Goal: Find specific page/section: Find specific page/section

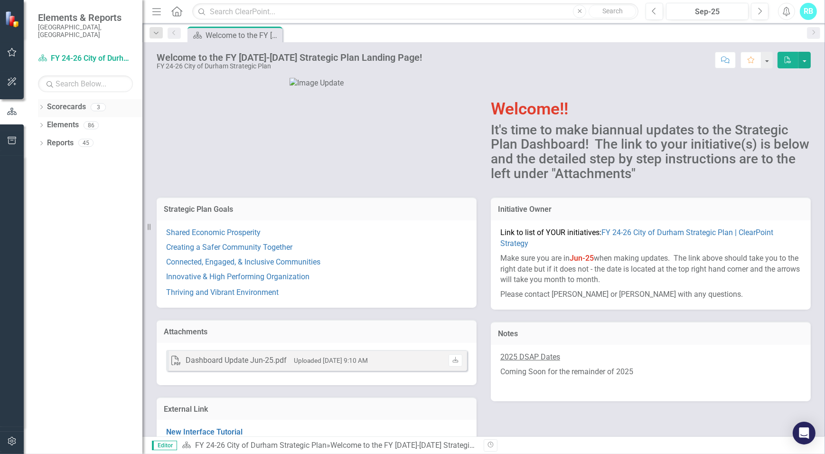
click at [66, 102] on link "Scorecards" at bounding box center [66, 107] width 39 height 11
click at [109, 101] on div "Scorecards 3" at bounding box center [94, 108] width 95 height 18
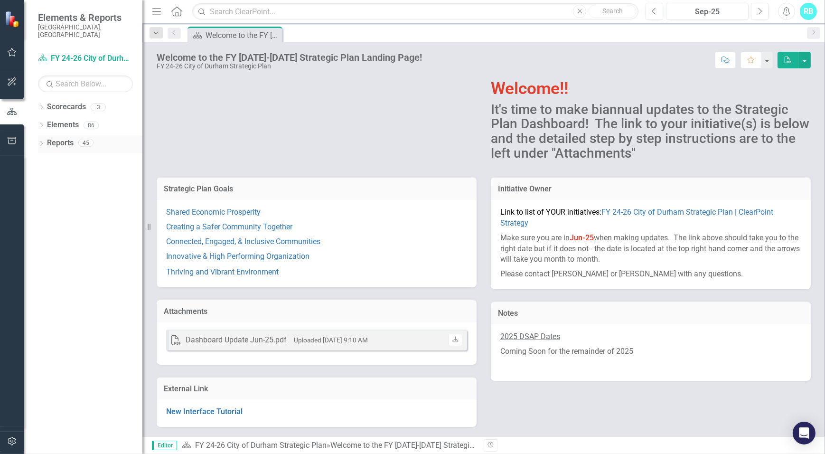
click at [66, 138] on link "Reports" at bounding box center [60, 143] width 27 height 11
click at [66, 120] on link "Elements" at bounding box center [63, 125] width 32 height 11
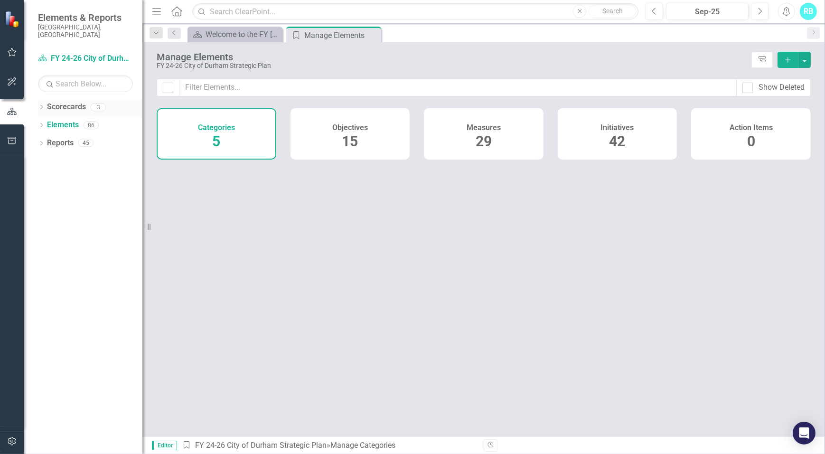
click at [77, 102] on link "Scorecards" at bounding box center [66, 107] width 39 height 11
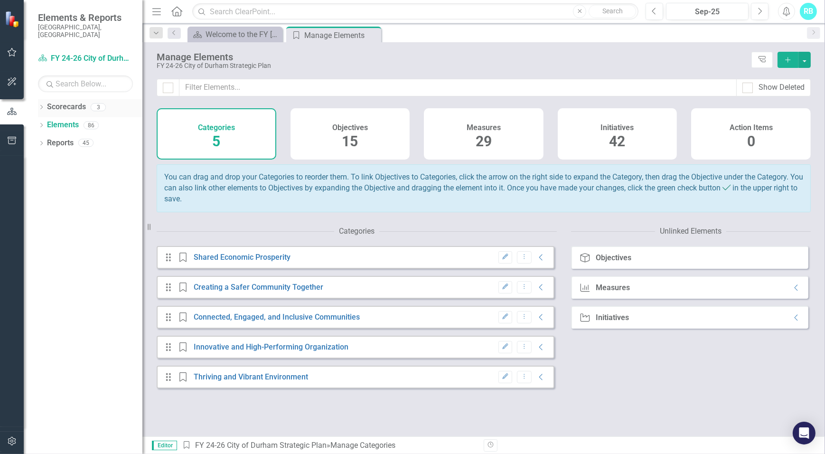
click at [73, 102] on link "Scorecards" at bounding box center [66, 107] width 39 height 11
click at [129, 99] on div "Scorecards 3" at bounding box center [94, 108] width 95 height 18
click at [128, 99] on div "Scorecards 3" at bounding box center [94, 108] width 95 height 18
click at [98, 106] on div "Scorecards 3" at bounding box center [94, 108] width 95 height 18
click at [98, 103] on div "3" at bounding box center [98, 107] width 15 height 8
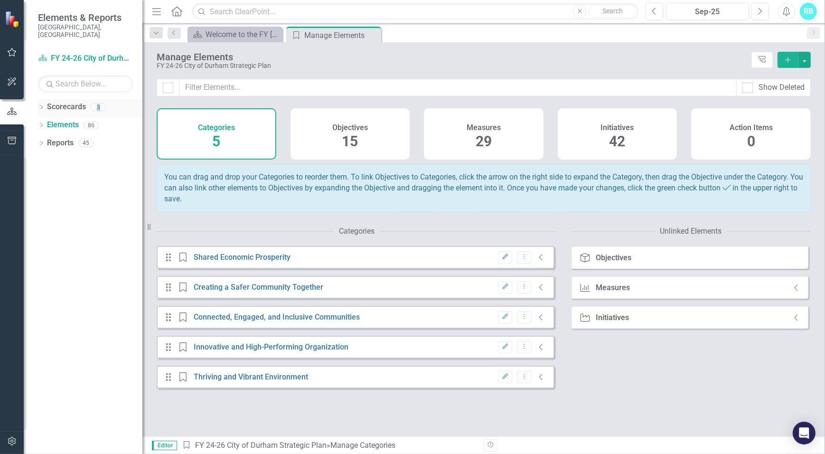
click at [98, 103] on div "3" at bounding box center [98, 107] width 15 height 8
click at [94, 103] on div "3" at bounding box center [98, 107] width 15 height 8
click at [81, 102] on link "Scorecards" at bounding box center [66, 107] width 39 height 11
click at [71, 102] on link "Scorecards" at bounding box center [66, 107] width 39 height 11
click at [112, 99] on div "Scorecards 3" at bounding box center [94, 108] width 95 height 18
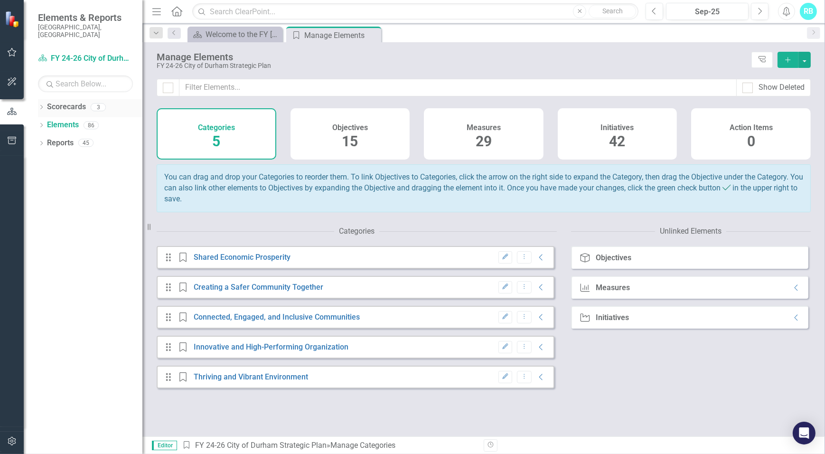
click at [95, 103] on div "3" at bounding box center [98, 107] width 15 height 8
click at [223, 35] on div "Welcome to the FY [DATE]-[DATE] Strategic Plan Landing Page!" at bounding box center [236, 34] width 63 height 12
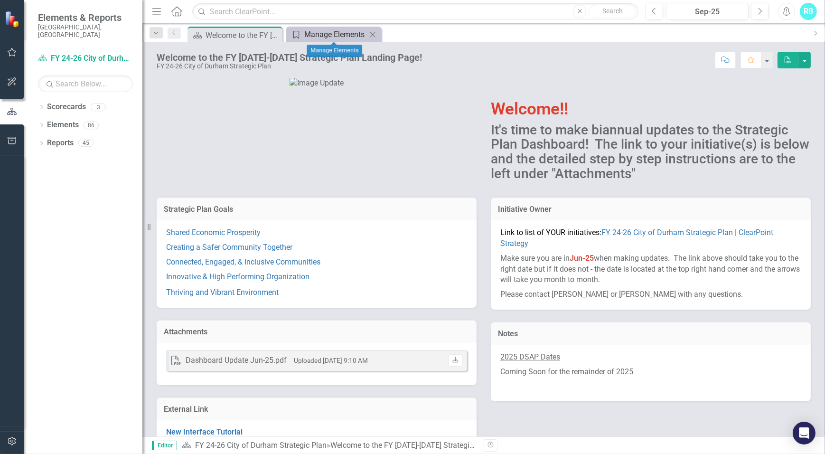
click at [328, 33] on div "Manage Elements" at bounding box center [335, 34] width 63 height 12
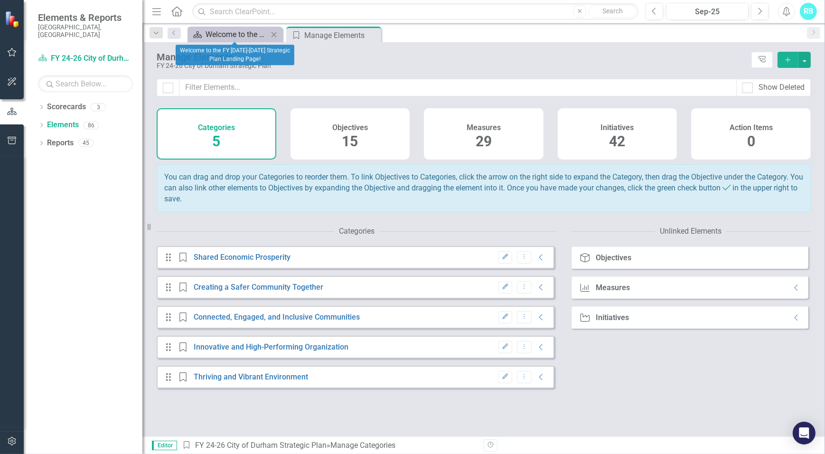
click at [205, 32] on link "Scorecard Welcome to the FY [DATE]-[DATE] Strategic Plan Landing Page!" at bounding box center [229, 34] width 78 height 12
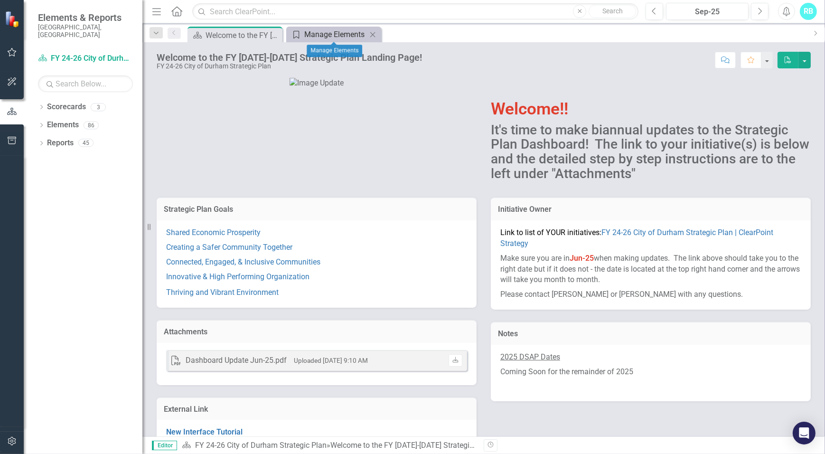
click at [332, 35] on div "Manage Elements" at bounding box center [335, 34] width 63 height 12
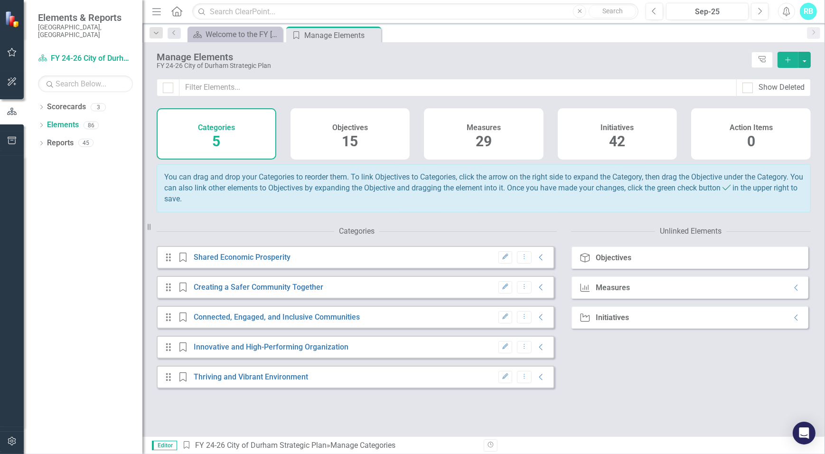
click at [607, 292] on div "Measures" at bounding box center [612, 287] width 34 height 9
click at [65, 103] on link "Scorecards" at bounding box center [66, 107] width 39 height 11
click at [13, 115] on icon "button" at bounding box center [12, 111] width 10 height 9
click at [335, 34] on div "Manage Elements" at bounding box center [329, 35] width 51 height 12
click at [234, 36] on div "Welcome to the FY [DATE]-[DATE] Strategic Plan Landing Page!" at bounding box center [236, 34] width 63 height 12
